Goal: Entertainment & Leisure: Consume media (video, audio)

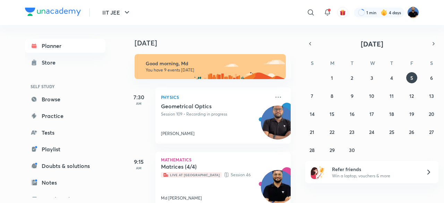
click at [415, 14] on img at bounding box center [413, 13] width 12 height 12
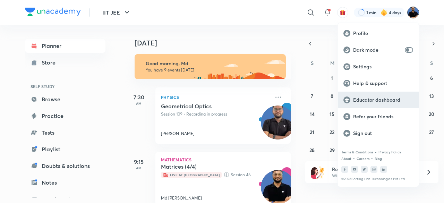
click at [377, 100] on p "Educator dashboard" at bounding box center [383, 100] width 60 height 6
